Goal: Task Accomplishment & Management: Complete application form

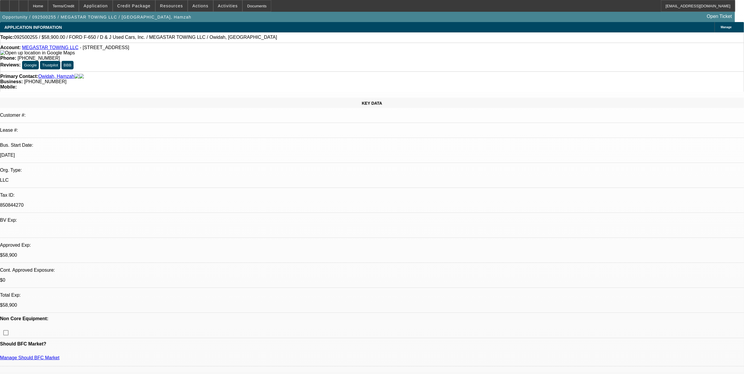
select select "0.15"
select select "2"
select select "0.1"
select select "0"
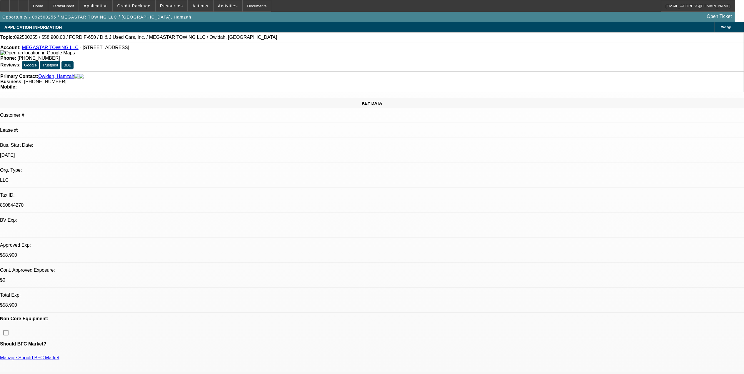
select select "0.1"
select select "0"
select select "2"
select select "0.1"
select select "0"
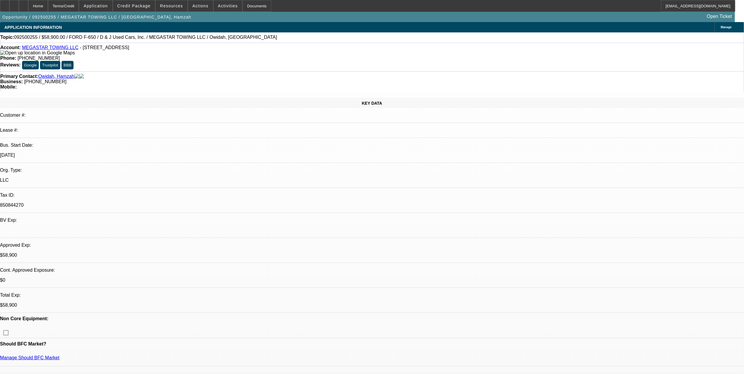
select select "2"
select select "0.1"
select select "1"
select select "2"
select select "4"
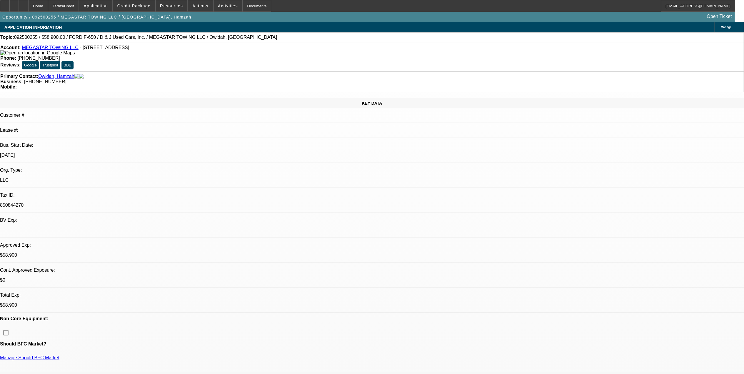
select select "1"
select select "4"
select select "1"
select select "2"
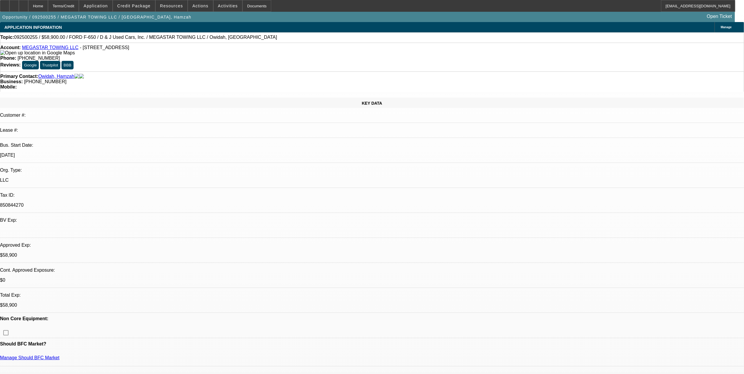
select select "4"
select select "1"
select select "2"
select select "4"
